Goal: Information Seeking & Learning: Understand process/instructions

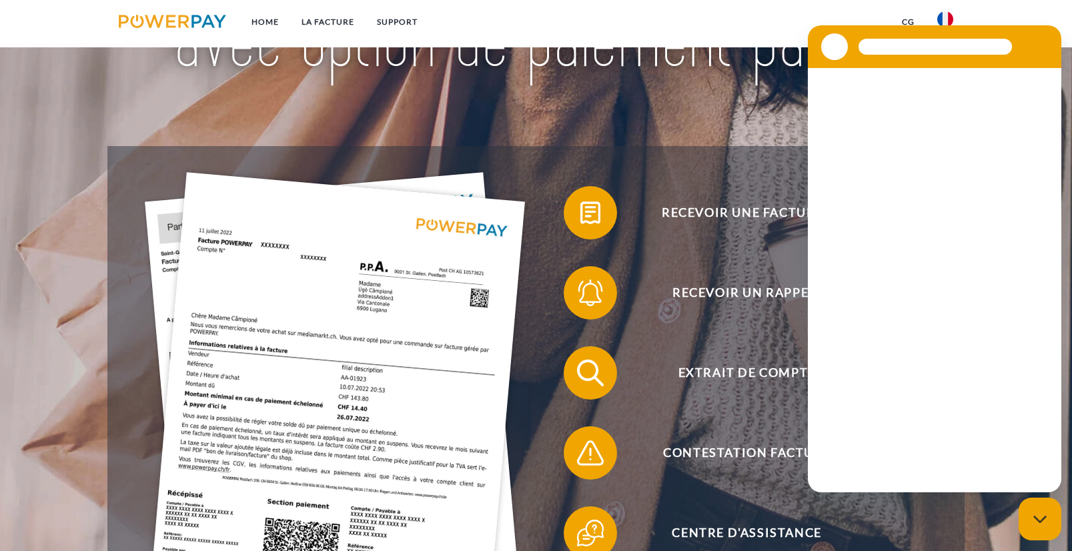
scroll to position [200, 0]
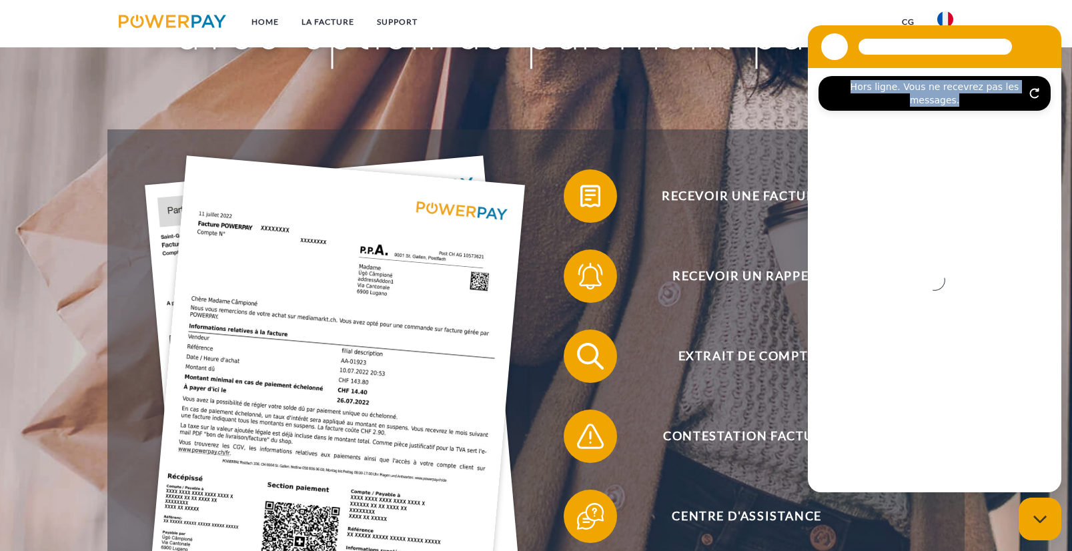
drag, startPoint x: 1036, startPoint y: 49, endPoint x: 824, endPoint y: 72, distance: 213.4
click at [824, 72] on div "Hors ligne. Vous ne recevrez pas les messages." at bounding box center [935, 258] width 254 height 467
click at [1052, 509] on div "Fermer la fenêtre de messagerie" at bounding box center [1040, 519] width 40 height 40
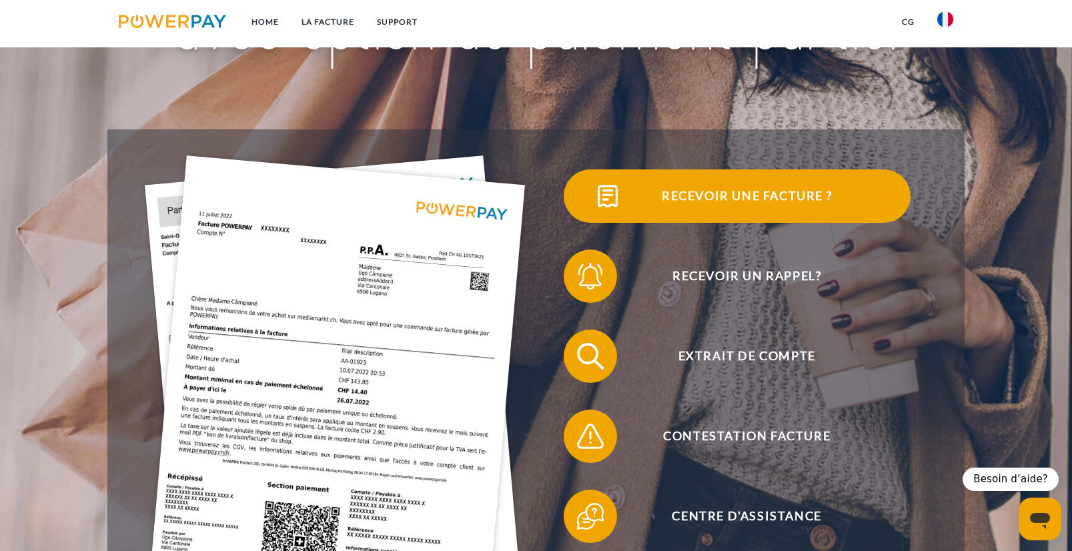
click at [746, 196] on span "Recevoir une facture ?" at bounding box center [746, 195] width 327 height 53
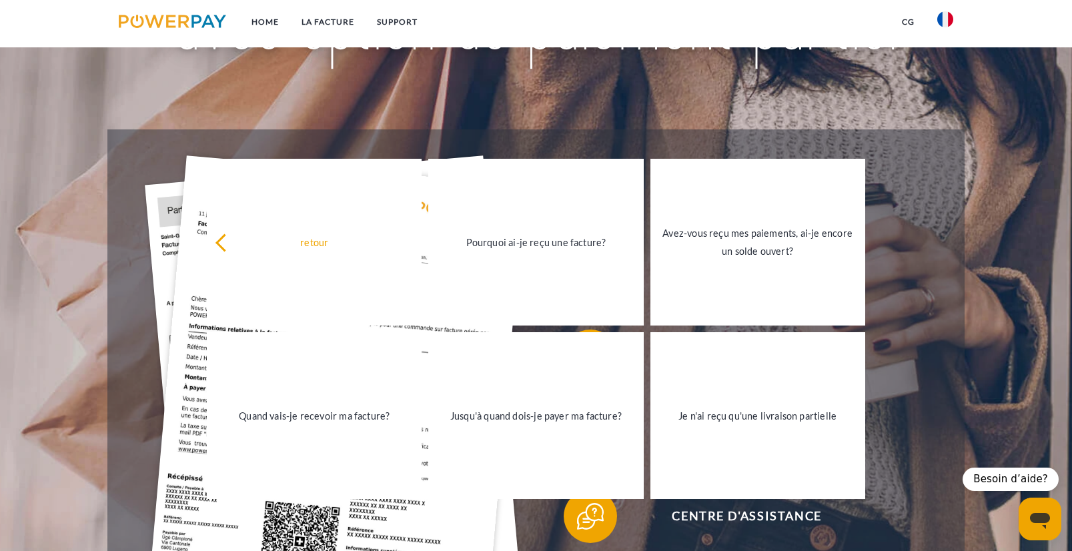
click at [938, 404] on div "Contestation Facture" at bounding box center [737, 436] width 402 height 80
drag, startPoint x: 245, startPoint y: 107, endPoint x: 216, endPoint y: 168, distance: 67.5
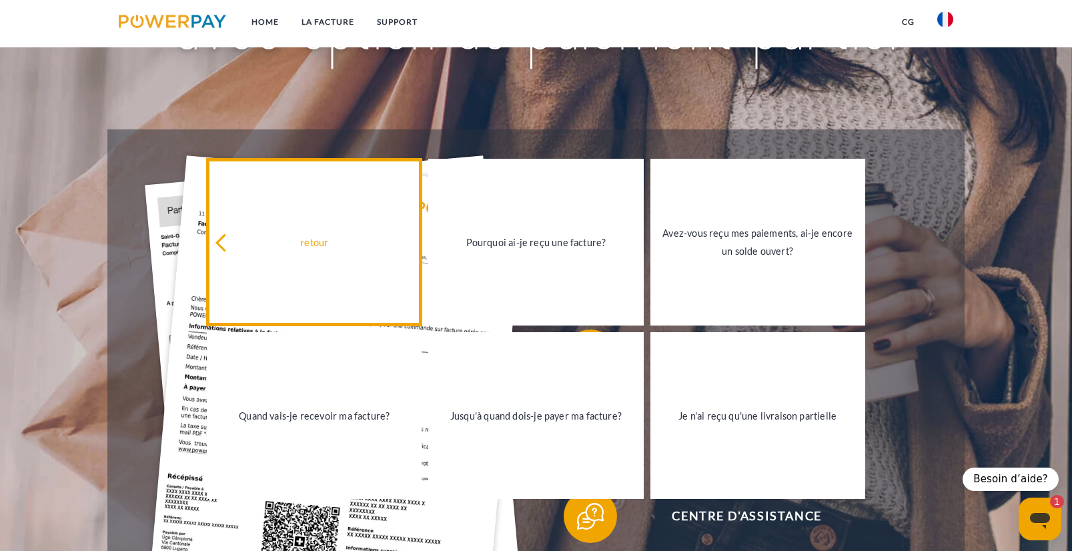
click at [292, 257] on link "retour" at bounding box center [314, 242] width 215 height 167
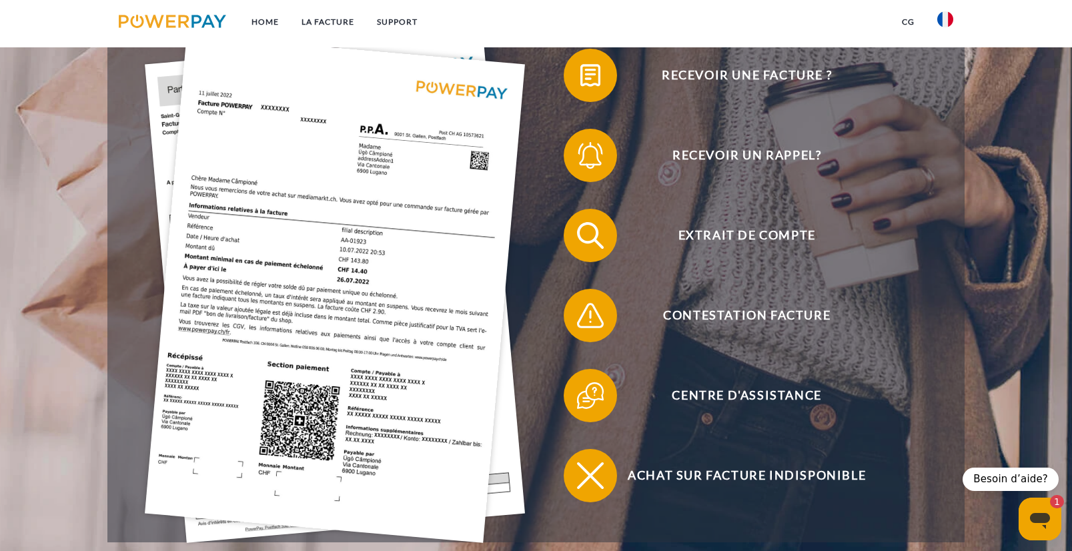
scroll to position [334, 0]
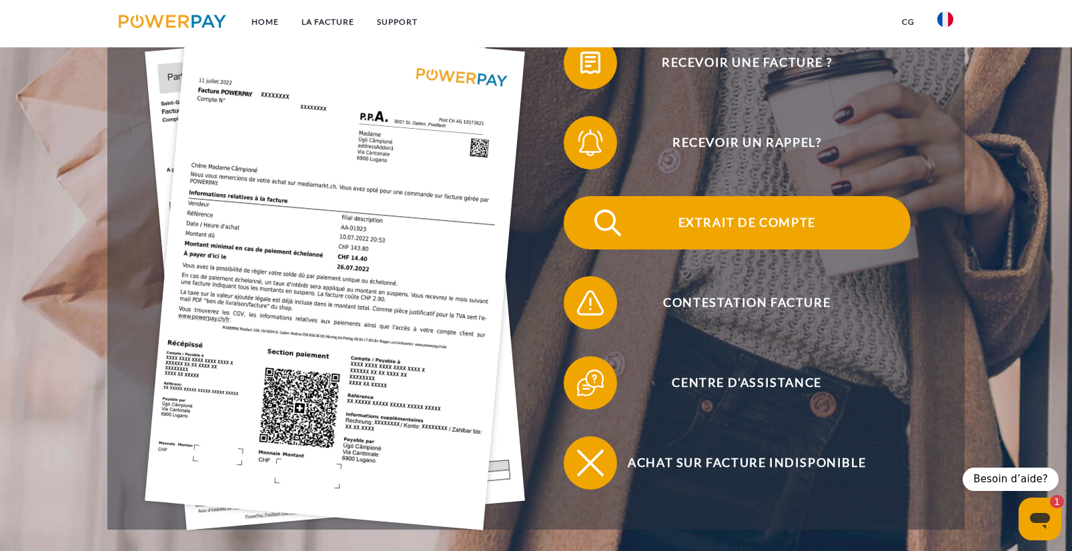
click at [751, 226] on span "Extrait de compte" at bounding box center [746, 222] width 327 height 53
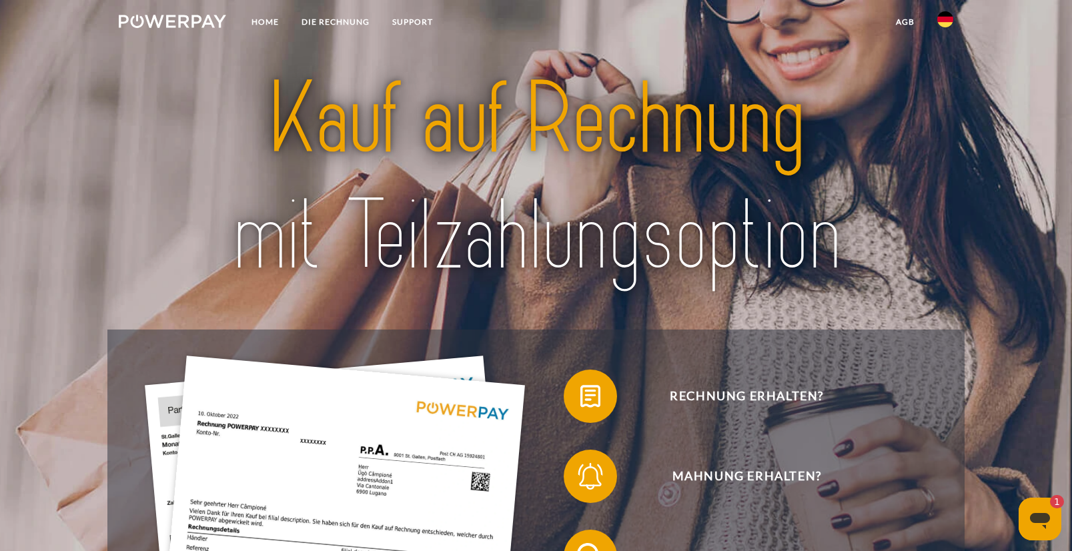
click at [949, 19] on img at bounding box center [946, 19] width 16 height 16
click at [953, 61] on img at bounding box center [946, 63] width 16 height 16
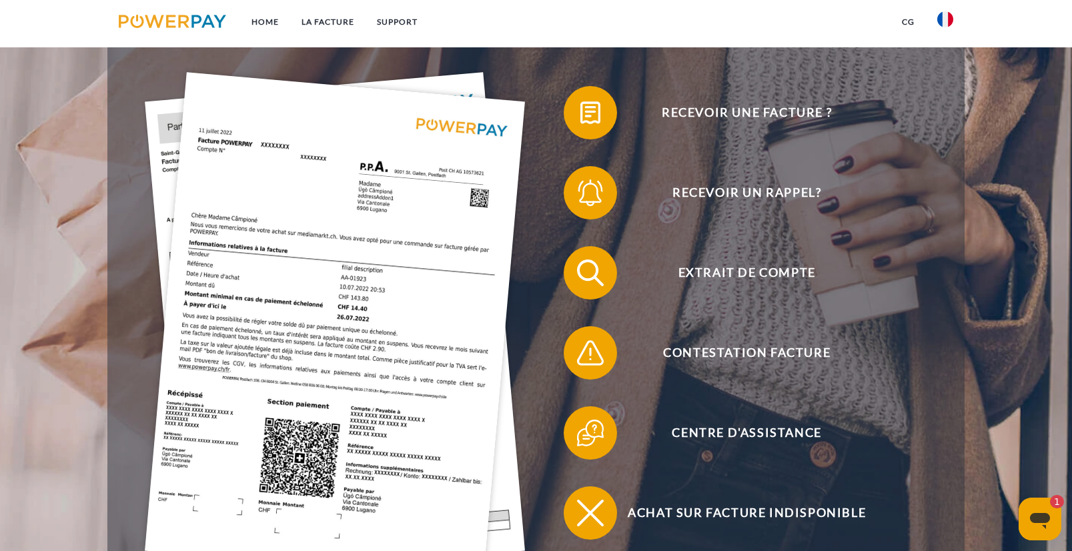
scroll to position [283, 0]
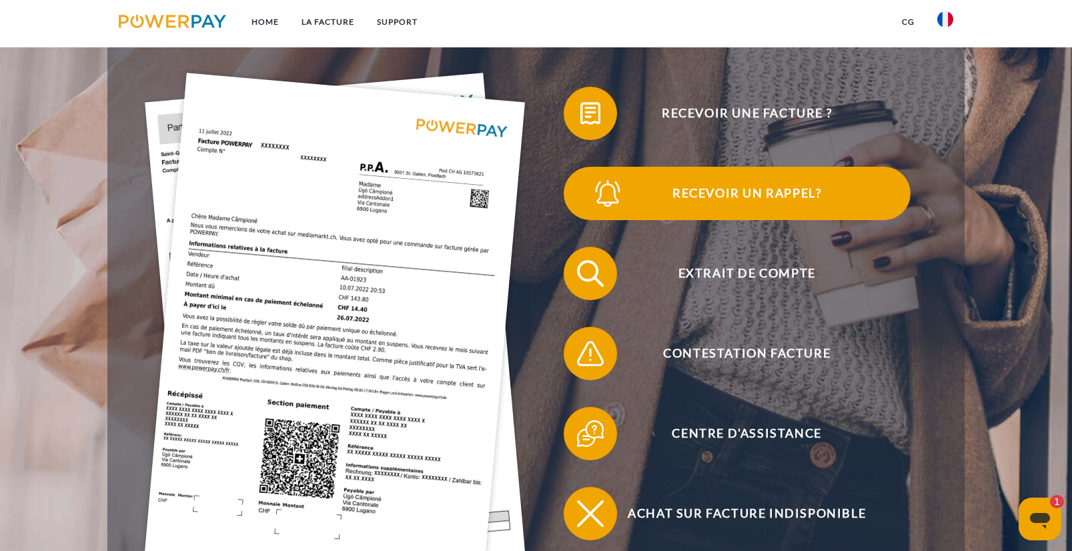
click at [715, 194] on span "Recevoir un rappel?" at bounding box center [746, 193] width 327 height 53
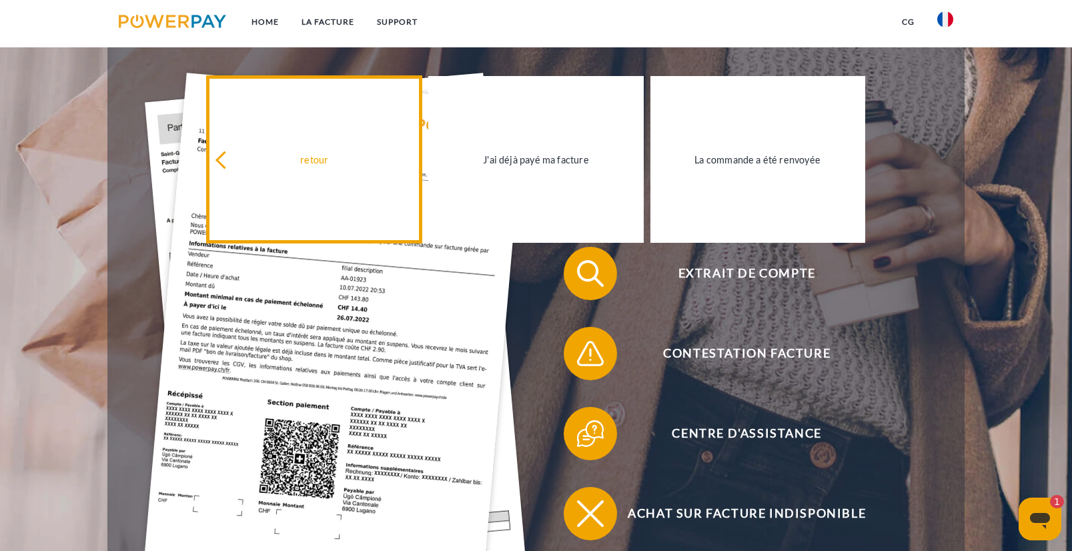
click at [311, 161] on div "retour" at bounding box center [314, 160] width 199 height 18
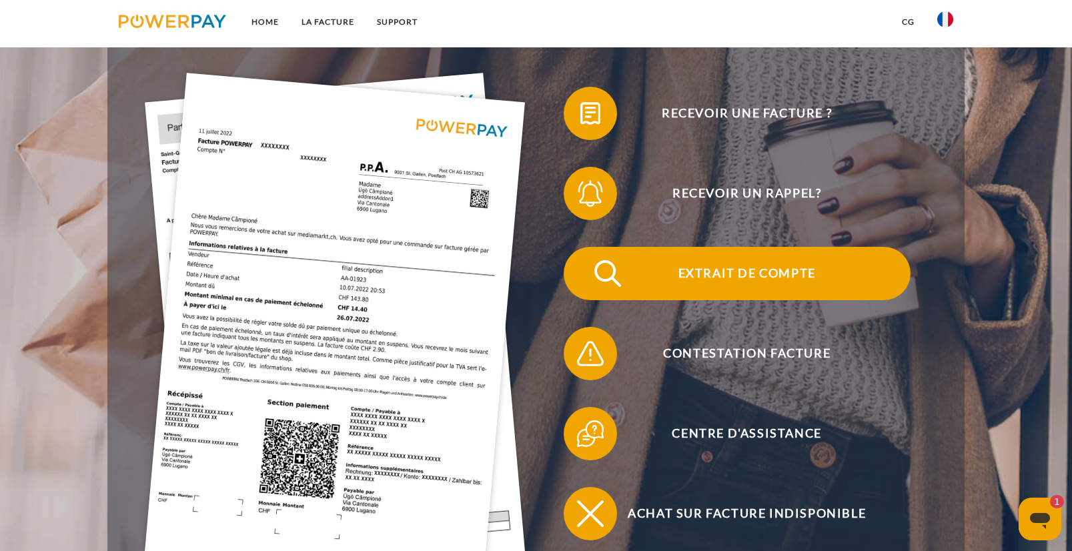
scroll to position [149, 0]
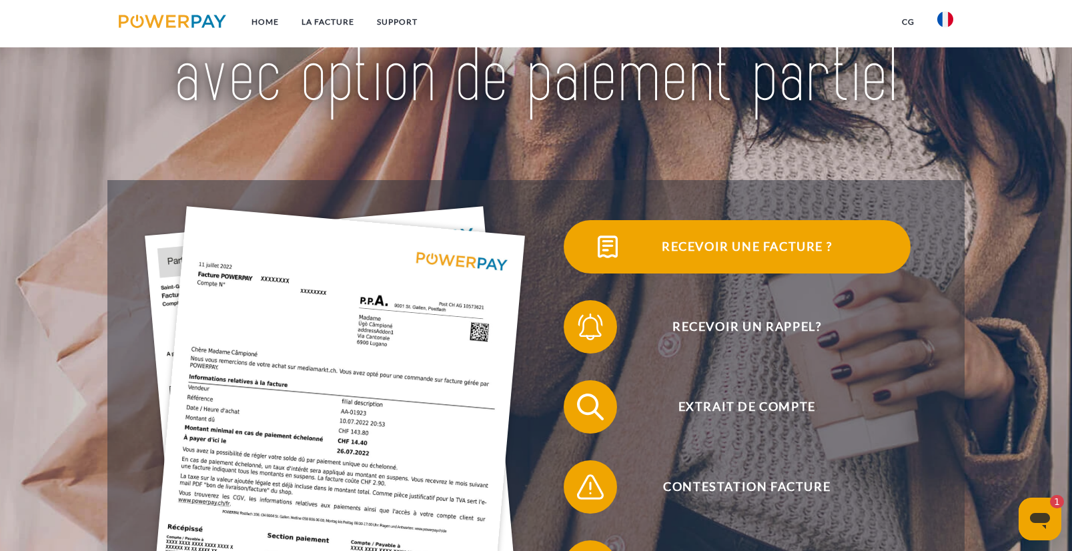
click at [736, 245] on span "Recevoir une facture ?" at bounding box center [746, 246] width 327 height 53
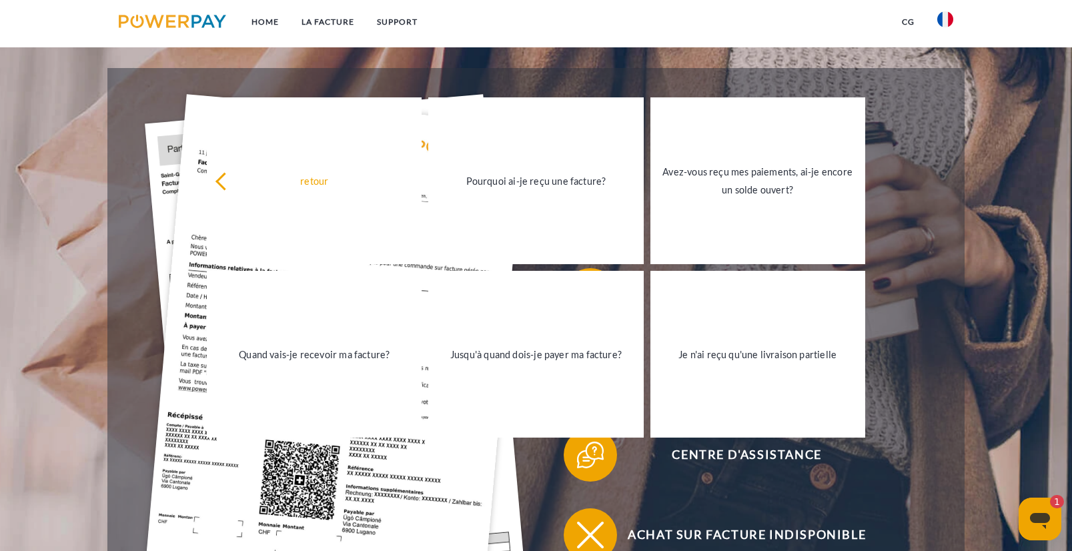
scroll to position [216, 0]
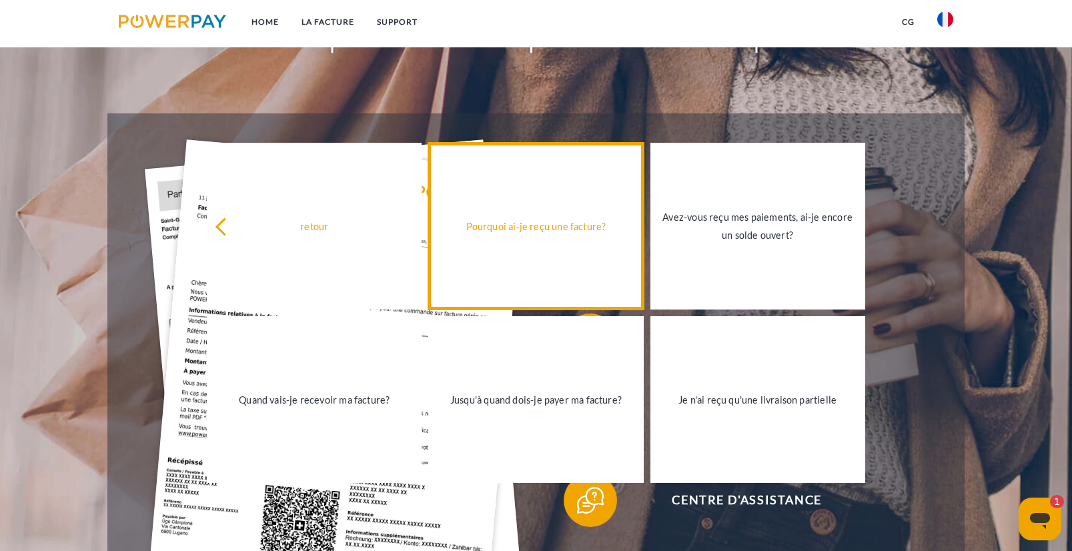
click at [541, 234] on div "Pourquoi ai-je reçu une facture?" at bounding box center [535, 227] width 199 height 18
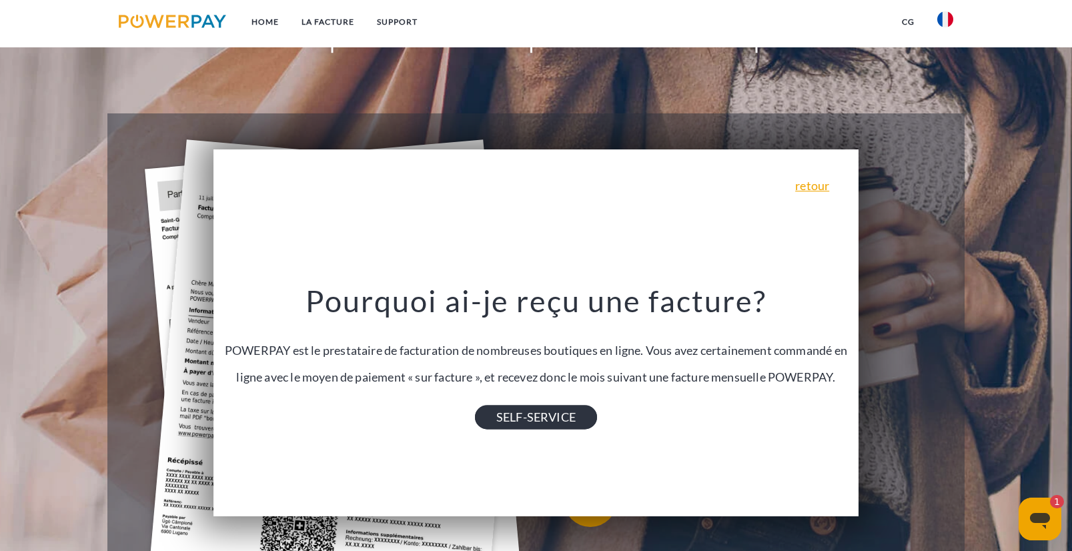
click at [559, 417] on link "SELF-SERVICE" at bounding box center [536, 417] width 122 height 24
